Goal: Task Accomplishment & Management: Use online tool/utility

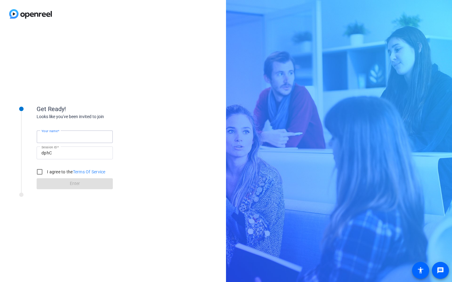
click at [79, 135] on input "Your name" at bounding box center [74, 136] width 67 height 7
type input "Raza"
click at [38, 171] on input "I agree to the Terms Of Service" at bounding box center [40, 172] width 12 height 12
checkbox input "true"
click at [78, 185] on span "Enter" at bounding box center [75, 183] width 10 height 6
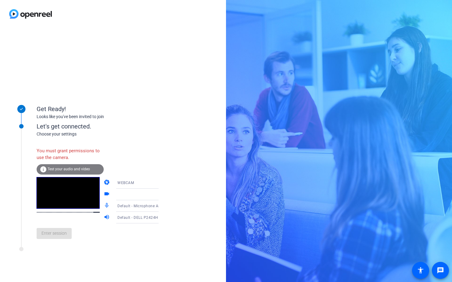
click at [163, 182] on icon at bounding box center [164, 183] width 3 height 2
click at [147, 193] on mat-option "WEBCAM" at bounding box center [132, 195] width 52 height 12
click at [161, 193] on icon at bounding box center [164, 194] width 7 height 7
click at [163, 194] on icon at bounding box center [164, 195] width 3 height 2
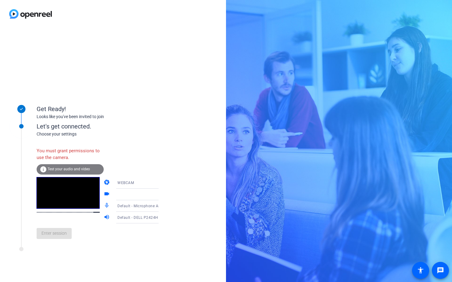
drag, startPoint x: 152, startPoint y: 194, endPoint x: 152, endPoint y: 183, distance: 11.3
click at [163, 183] on icon at bounding box center [164, 183] width 3 height 2
click at [145, 207] on mat-option "DESKTOP" at bounding box center [132, 207] width 52 height 12
click at [48, 168] on span "Test your audio and video" at bounding box center [69, 169] width 42 height 4
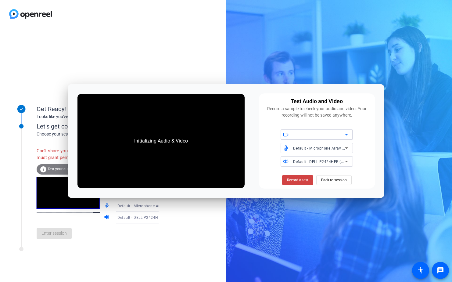
click at [347, 135] on icon at bounding box center [346, 134] width 7 height 7
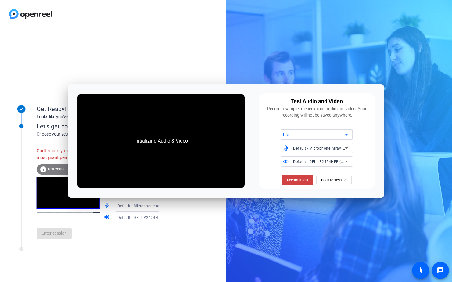
click at [348, 149] on icon at bounding box center [346, 147] width 7 height 7
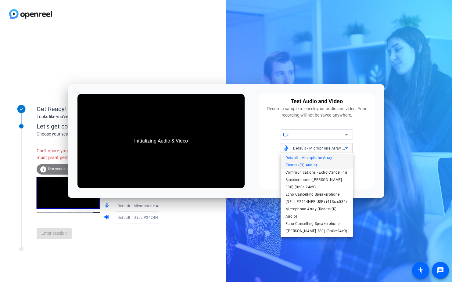
scroll to position [9, 0]
drag, startPoint x: 350, startPoint y: 186, endPoint x: 354, endPoint y: 228, distance: 42.0
click at [354, 228] on div "Initializing Audio & Video Test Audio and Video Record a sample to check your a…" at bounding box center [226, 141] width 452 height 282
click at [330, 224] on span "Echo Cancelling Speakerphone (Jabra Link 380) (0b0e:24e9)" at bounding box center [317, 227] width 63 height 15
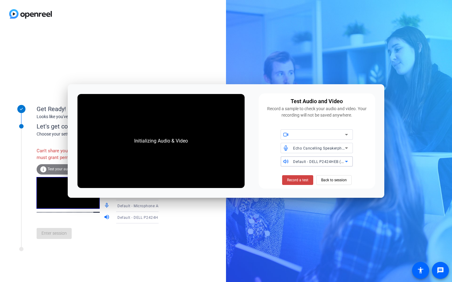
click at [345, 162] on icon at bounding box center [346, 161] width 7 height 7
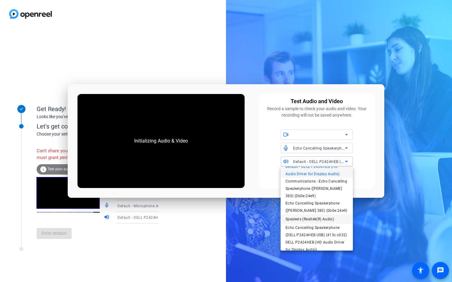
scroll to position [0, 0]
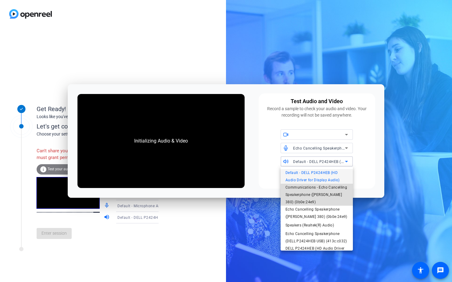
click at [317, 196] on span "Communications - Echo Cancelling Speakerphone (Jabra Link 380) (0b0e:24e9)" at bounding box center [317, 195] width 63 height 22
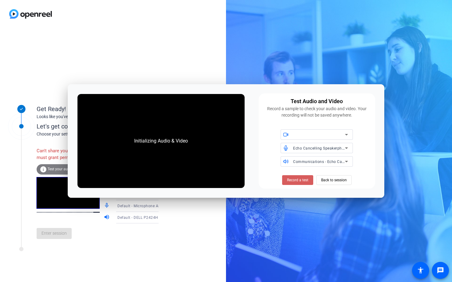
click at [305, 181] on span "Record a test" at bounding box center [297, 179] width 21 height 5
click at [346, 135] on icon at bounding box center [346, 135] width 3 height 2
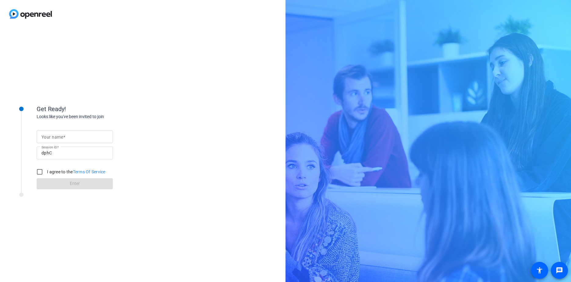
click at [82, 136] on input "Your name" at bounding box center [74, 136] width 67 height 7
type input "Raza"
click at [41, 174] on input "I agree to the Terms Of Service" at bounding box center [40, 172] width 12 height 12
checkbox input "true"
click at [68, 184] on span at bounding box center [75, 183] width 76 height 15
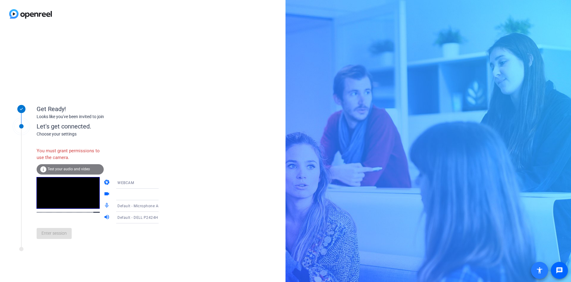
click at [538, 271] on mat-icon "accessibility" at bounding box center [539, 270] width 7 height 7
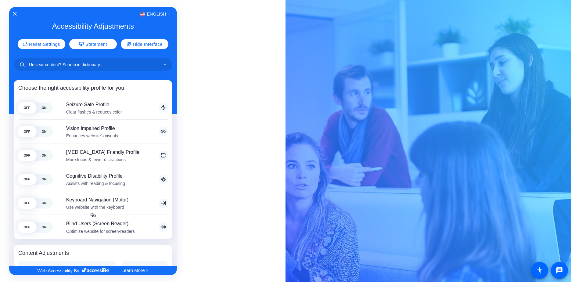
click at [538, 270] on div at bounding box center [285, 141] width 571 height 282
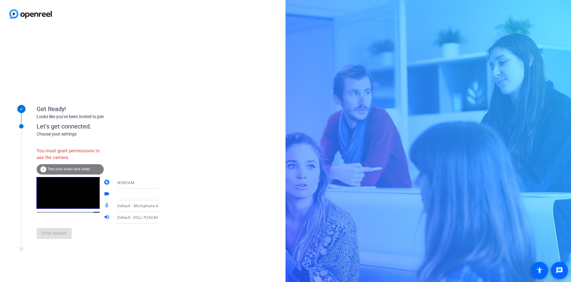
click at [70, 170] on span "Test your audio and video" at bounding box center [69, 169] width 42 height 4
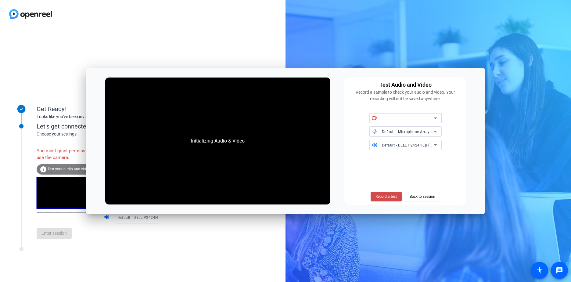
click at [391, 197] on span "Record a test" at bounding box center [386, 196] width 21 height 5
click at [427, 196] on span "Back to session" at bounding box center [423, 197] width 26 height 12
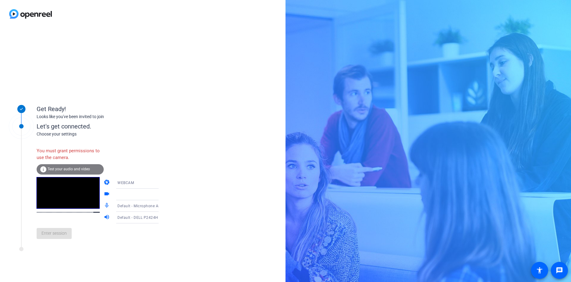
drag, startPoint x: 22, startPoint y: 127, endPoint x: 23, endPoint y: 142, distance: 14.5
click at [23, 142] on g at bounding box center [21, 126] width 31 height 31
click at [161, 194] on icon at bounding box center [164, 194] width 7 height 7
click at [163, 194] on icon at bounding box center [164, 195] width 3 height 2
